Goal: Task Accomplishment & Management: Use online tool/utility

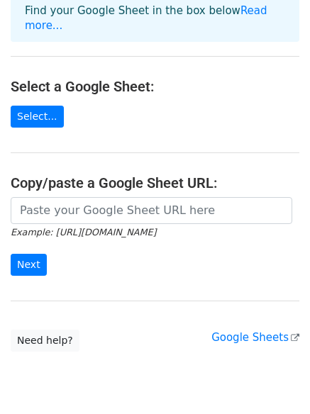
scroll to position [83, 0]
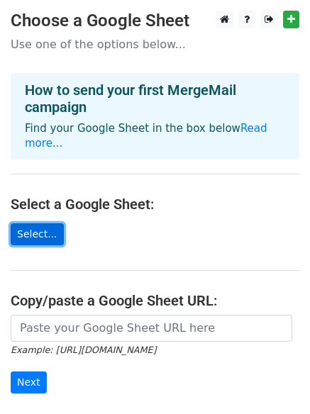
click at [17, 224] on link "Select..." at bounding box center [37, 235] width 53 height 22
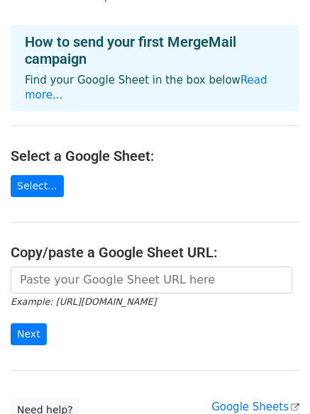
scroll to position [71, 0]
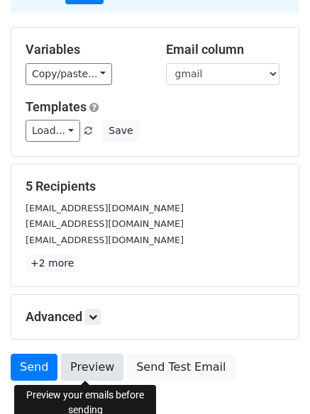
scroll to position [142, 0]
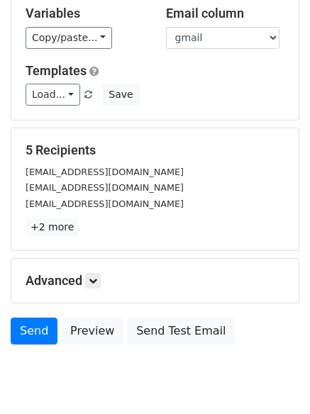
click at [76, 193] on small "[EMAIL_ADDRESS][DOMAIN_NAME]" at bounding box center [105, 187] width 158 height 11
click at [65, 186] on small "[EMAIL_ADDRESS][DOMAIN_NAME]" at bounding box center [105, 187] width 158 height 11
click at [76, 227] on p "+2 more" at bounding box center [155, 228] width 259 height 18
click at [53, 232] on link "+2 more" at bounding box center [52, 228] width 53 height 18
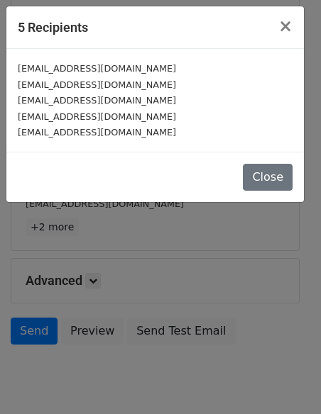
click at [64, 116] on small "[EMAIL_ADDRESS][DOMAIN_NAME]" at bounding box center [97, 116] width 158 height 11
click at [64, 97] on small "[EMAIL_ADDRESS][DOMAIN_NAME]" at bounding box center [97, 100] width 158 height 11
click at [69, 101] on small "[EMAIL_ADDRESS][DOMAIN_NAME]" at bounding box center [97, 100] width 158 height 11
click at [61, 99] on small "[EMAIL_ADDRESS][DOMAIN_NAME]" at bounding box center [97, 100] width 158 height 11
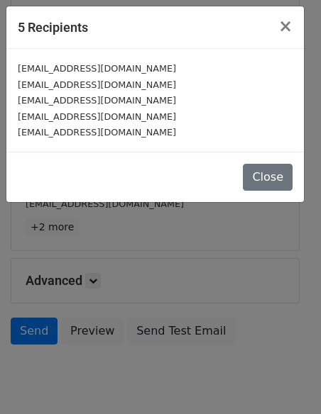
click at [62, 101] on small "[EMAIL_ADDRESS][DOMAIN_NAME]" at bounding box center [97, 100] width 158 height 11
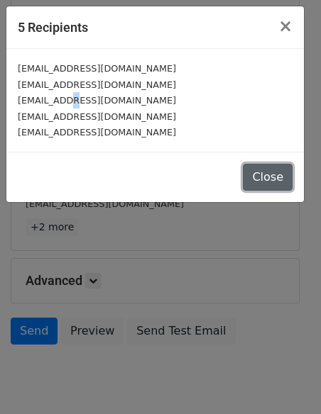
click at [276, 180] on button "Close" at bounding box center [268, 177] width 50 height 27
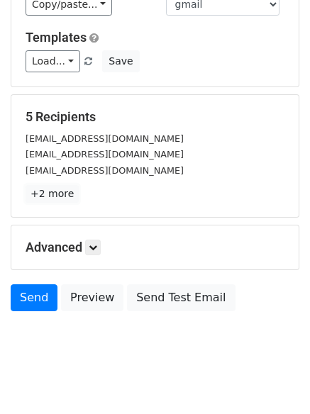
scroll to position [193, 0]
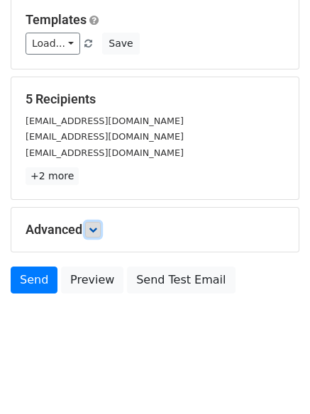
click at [97, 229] on icon at bounding box center [93, 230] width 9 height 9
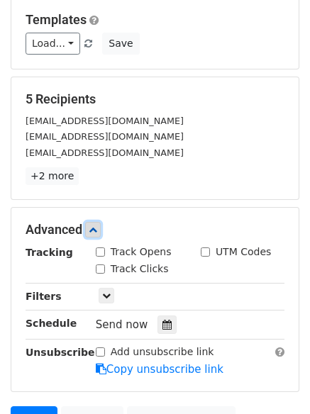
click at [97, 229] on icon at bounding box center [93, 230] width 9 height 9
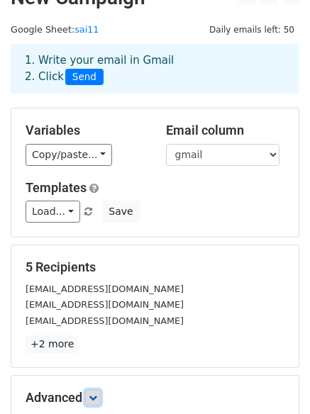
scroll to position [0, 0]
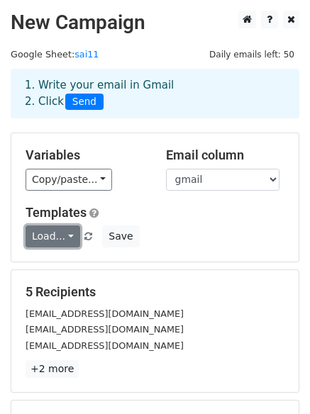
click at [62, 236] on link "Load..." at bounding box center [53, 237] width 55 height 22
click at [62, 234] on link "Load..." at bounding box center [53, 237] width 55 height 22
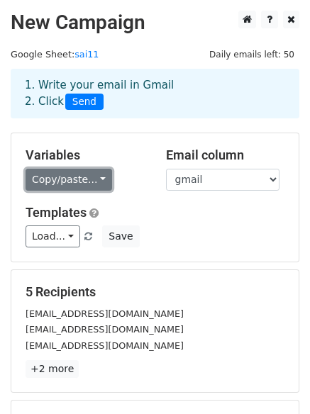
click at [95, 181] on link "Copy/paste..." at bounding box center [69, 180] width 87 height 22
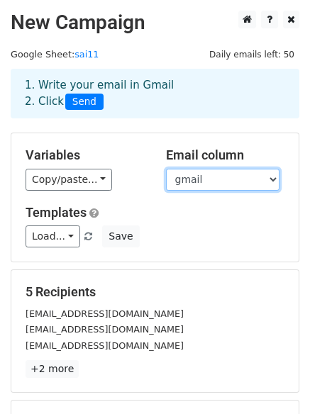
click at [212, 183] on select "gmail" at bounding box center [223, 180] width 114 height 22
click at [213, 183] on select "gmail" at bounding box center [223, 180] width 114 height 22
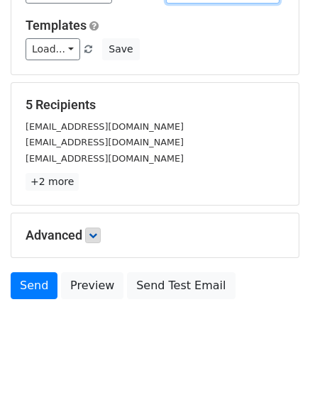
scroll to position [193, 0]
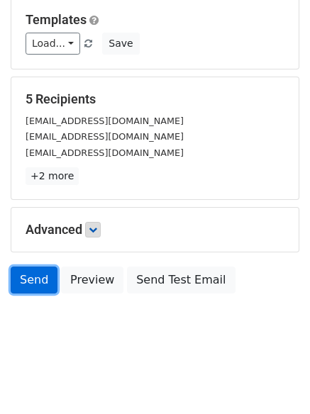
click at [26, 283] on link "Send" at bounding box center [34, 280] width 47 height 27
